Goal: Task Accomplishment & Management: Complete application form

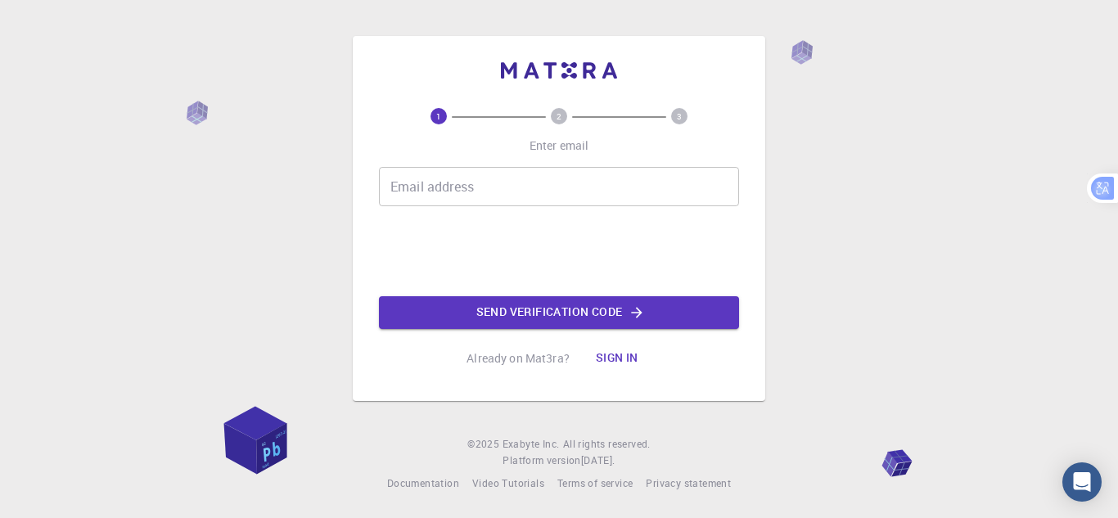
click at [483, 198] on input "Email address" at bounding box center [559, 186] width 360 height 39
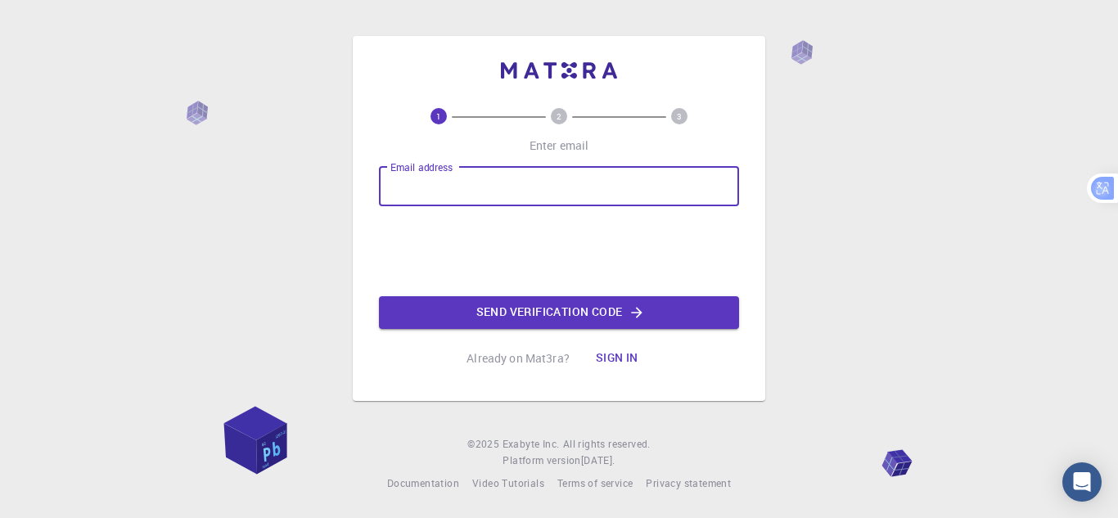
type input "[EMAIL_ADDRESS][DOMAIN_NAME]"
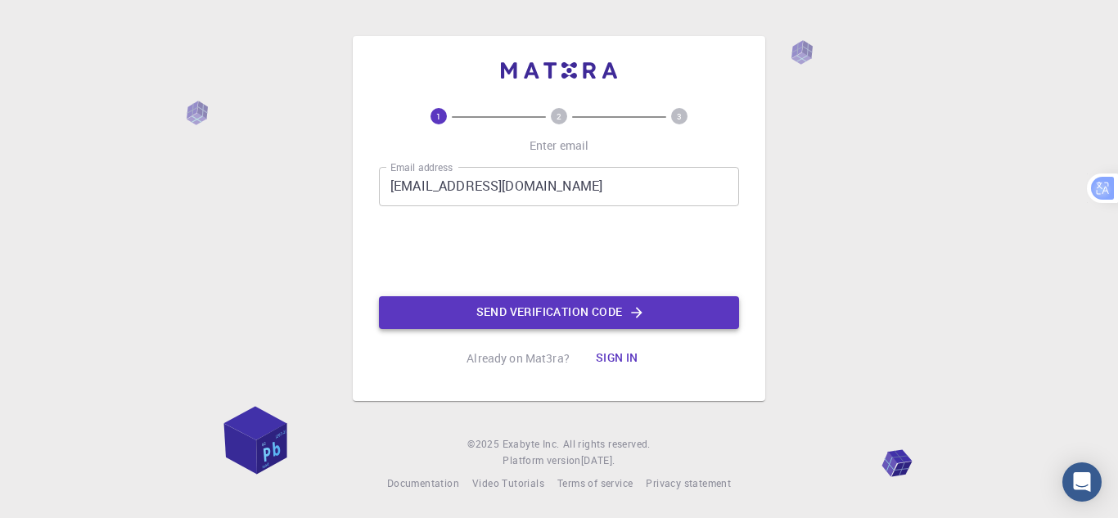
click at [531, 308] on button "Send verification code" at bounding box center [559, 312] width 360 height 33
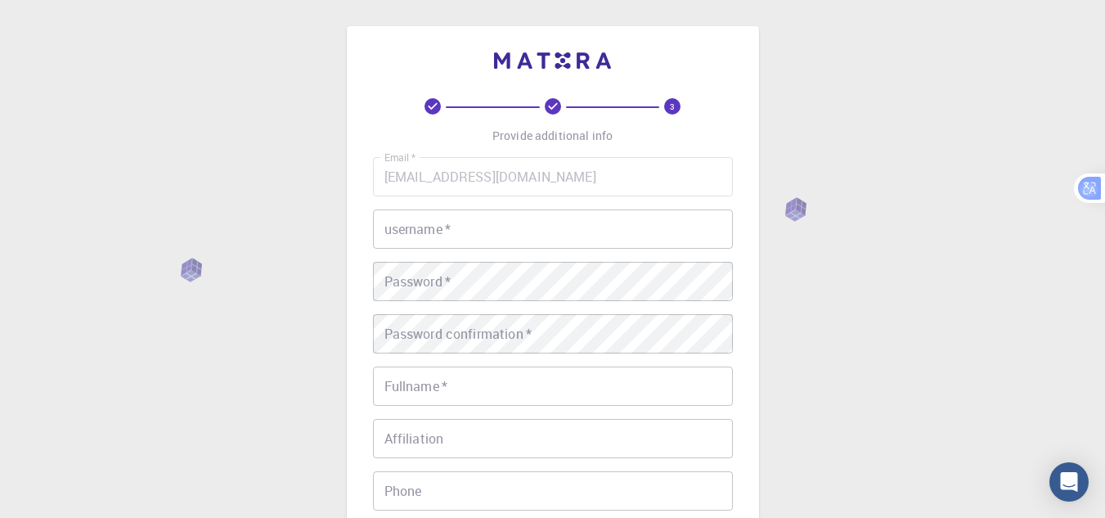
click at [560, 238] on input "username   *" at bounding box center [553, 228] width 360 height 39
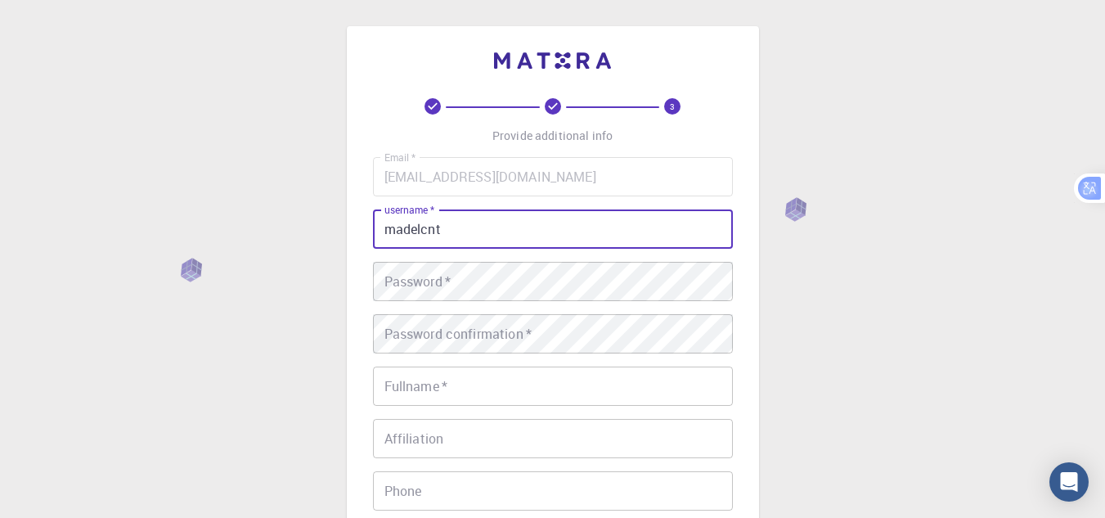
type input "madelcnt"
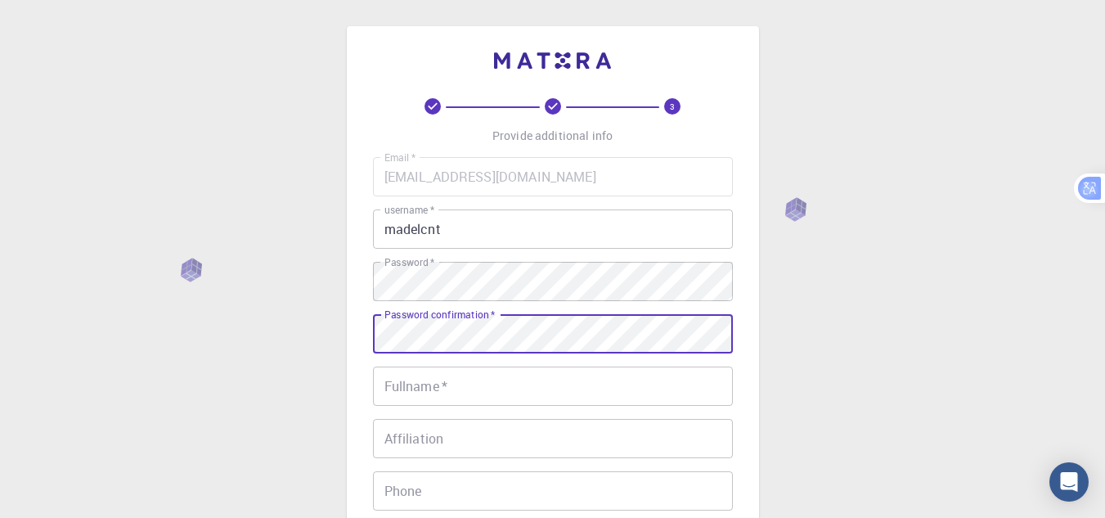
click at [427, 322] on div "Password confirmation   * Password confirmation   *" at bounding box center [553, 333] width 360 height 39
click at [442, 386] on input "Fullname   *" at bounding box center [553, 386] width 360 height 39
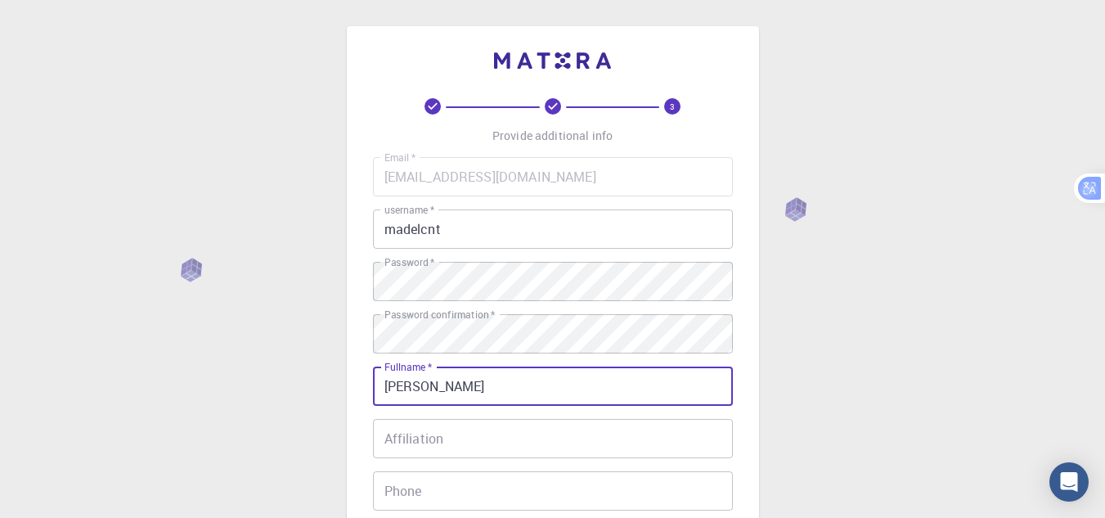
type input "[PERSON_NAME]"
click at [508, 439] on input "Affiliation" at bounding box center [553, 438] width 360 height 39
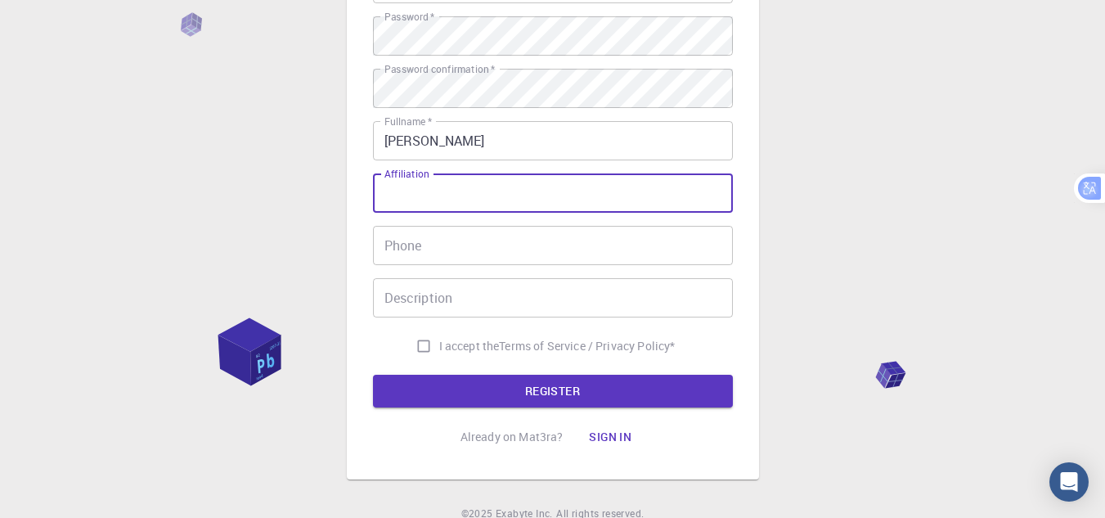
scroll to position [262, 0]
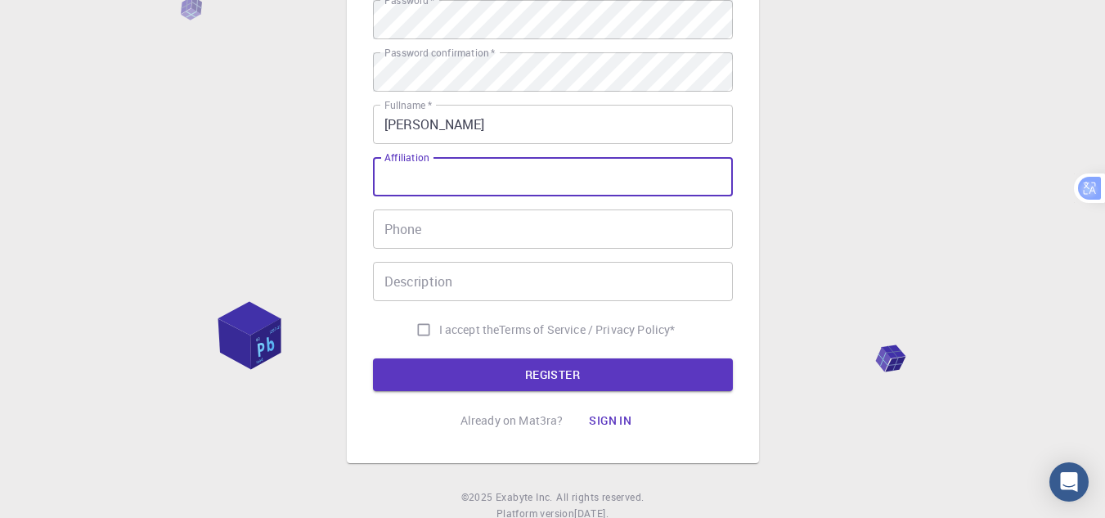
click at [543, 238] on input "Phone" at bounding box center [553, 228] width 360 height 39
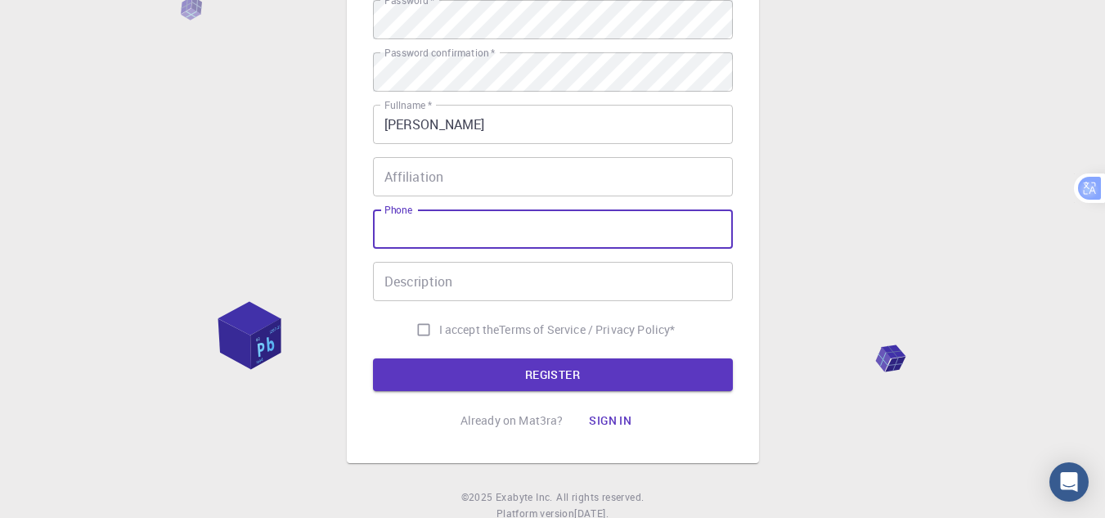
click at [423, 326] on input "I accept the Terms of Service / Privacy Policy *" at bounding box center [423, 329] width 31 height 31
checkbox input "true"
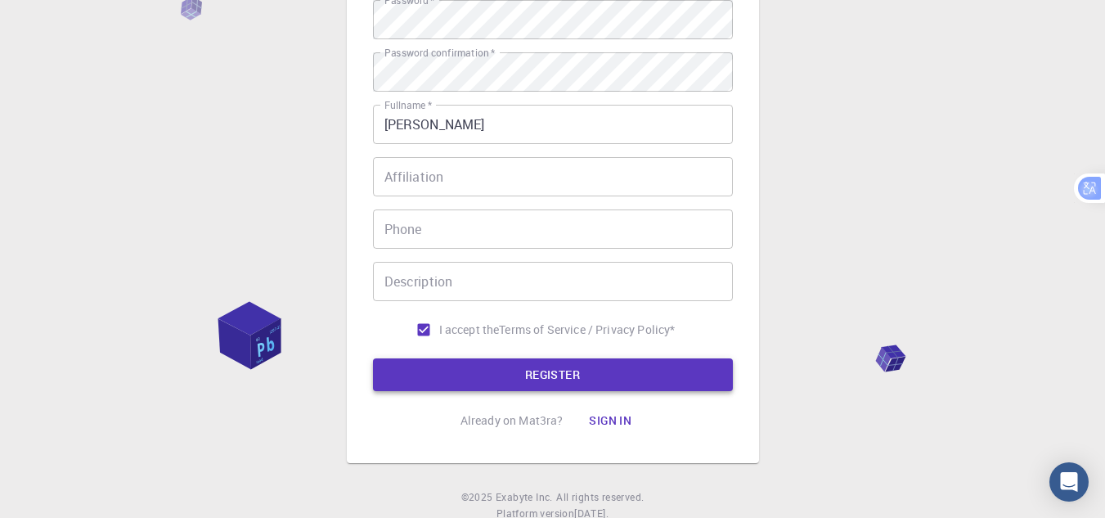
click at [466, 362] on button "REGISTER" at bounding box center [553, 374] width 360 height 33
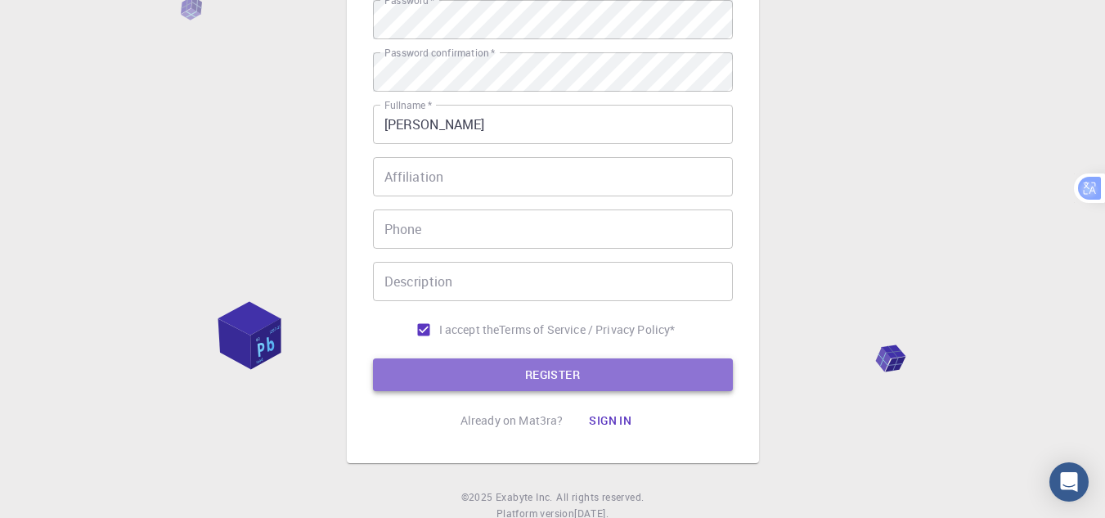
click at [461, 380] on button "REGISTER" at bounding box center [553, 374] width 360 height 33
